Goal: Task Accomplishment & Management: Use online tool/utility

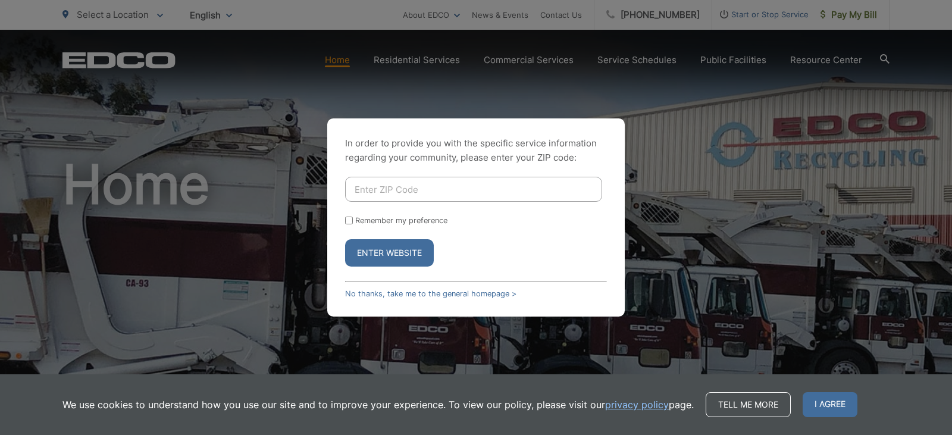
click at [353, 190] on input "Enter ZIP Code" at bounding box center [473, 189] width 257 height 25
type input "91942"
click at [385, 249] on button "Enter Website" at bounding box center [389, 252] width 89 height 27
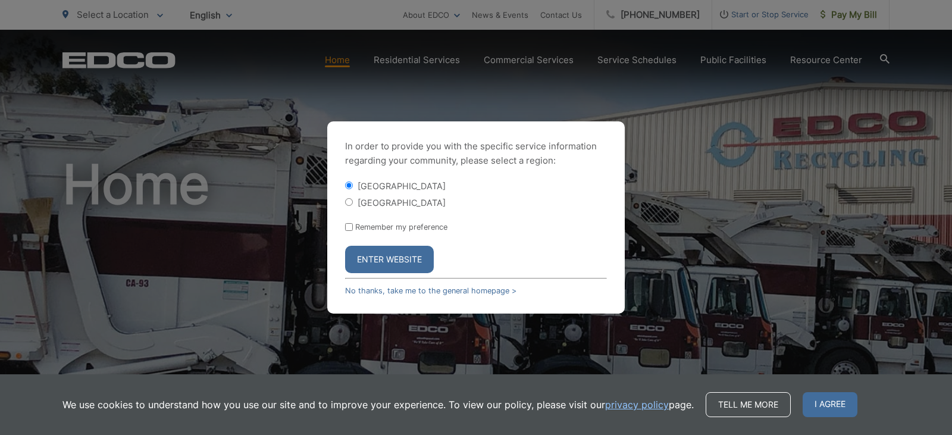
click at [376, 257] on button "Enter Website" at bounding box center [389, 259] width 89 height 27
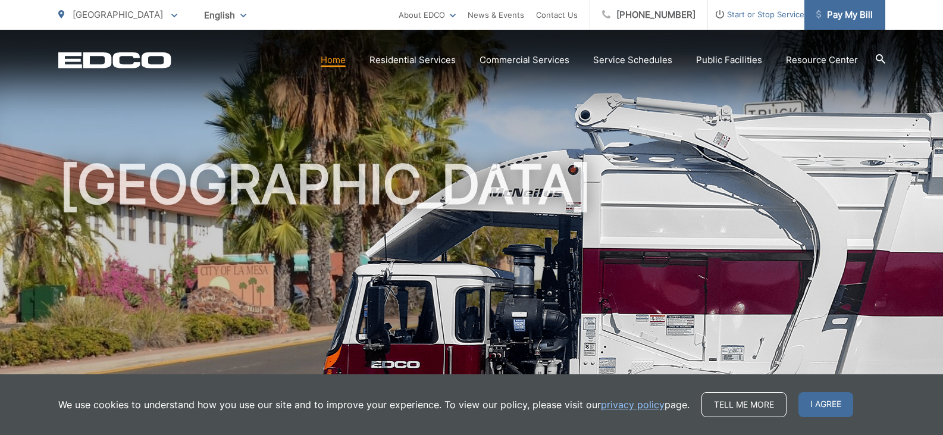
click at [836, 13] on span "Pay My Bill" at bounding box center [844, 15] width 57 height 14
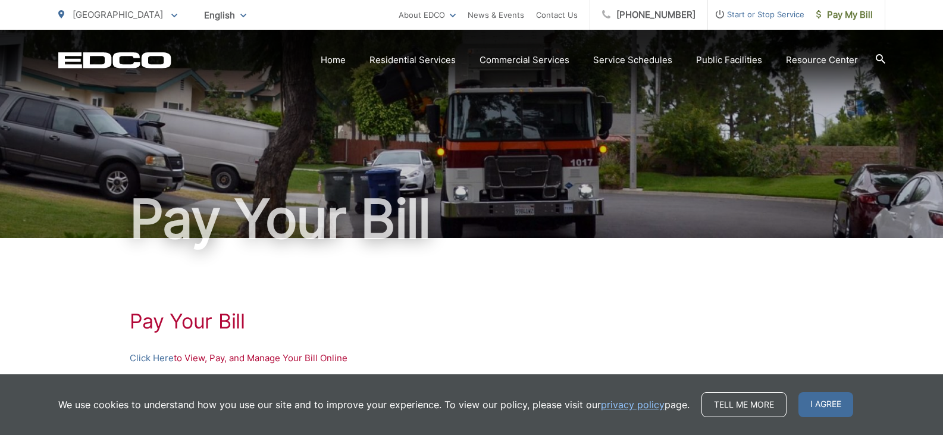
scroll to position [119, 0]
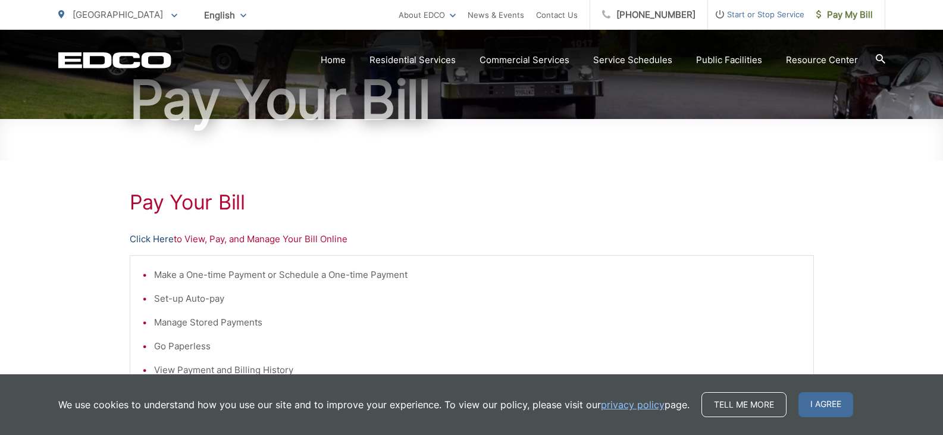
click at [151, 239] on link "Click Here" at bounding box center [152, 239] width 44 height 14
